Goal: Complete application form

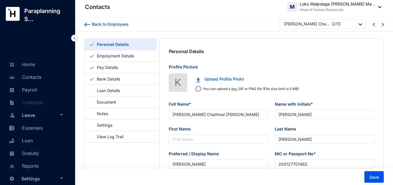
click at [311, 24] on div "[PERSON_NAME] Chathmal [PERSON_NAME]" at bounding box center [307, 24] width 46 height 6
click at [315, 25] on div "[PERSON_NAME] Chathmal [PERSON_NAME]" at bounding box center [307, 24] width 46 height 6
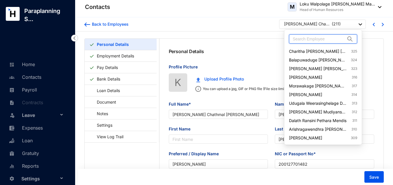
click at [317, 42] on input "text" at bounding box center [318, 39] width 53 height 9
type input "lukshmitha"
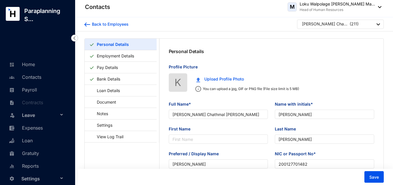
click at [338, 51] on div "Personal Details" at bounding box center [271, 51] width 224 height 25
click at [327, 26] on div "[PERSON_NAME] Chathmal [PERSON_NAME]" at bounding box center [325, 24] width 46 height 6
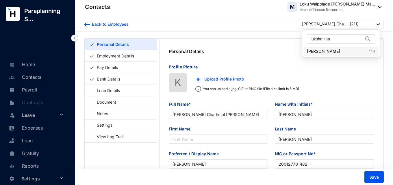
click at [335, 50] on link "[PERSON_NAME] 144" at bounding box center [340, 51] width 68 height 6
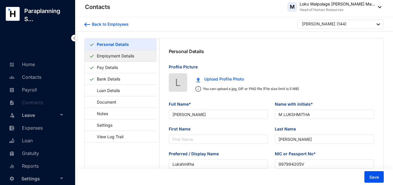
type input "[PERSON_NAME]"
type input "M LUKSHMITHA"
type input "[PERSON_NAME]"
type input "Lukshmitha"
type input "997994205V"
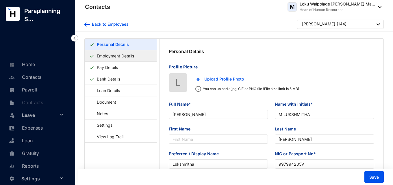
type input "94-776990618"
type input "[DATE]"
click at [108, 55] on link "Employment Details" at bounding box center [115, 56] width 42 height 12
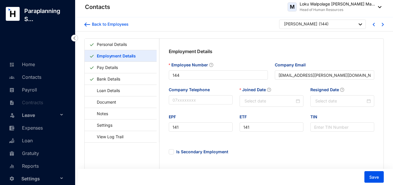
type input "[DATE]"
click at [117, 68] on link "Pay Details" at bounding box center [107, 67] width 26 height 12
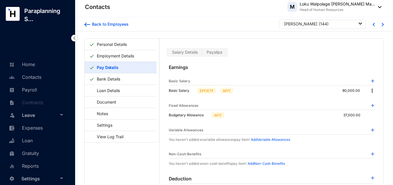
click at [181, 51] on span "Salary Details" at bounding box center [185, 52] width 26 height 5
click at [167, 54] on input "Salary Details" at bounding box center [167, 54] width 0 height 0
